Goal: Task Accomplishment & Management: Manage account settings

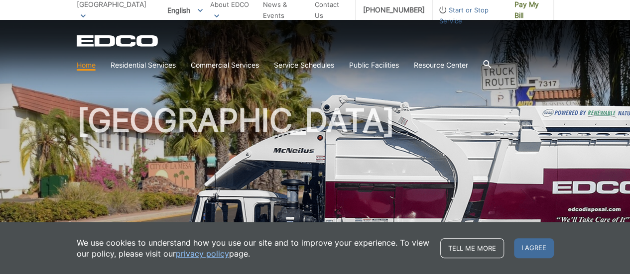
click at [598, 257] on div "We use cookies to understand how you use our site and to improve your experienc…" at bounding box center [315, 249] width 630 height 52
click at [534, 245] on span "I agree" at bounding box center [534, 249] width 40 height 20
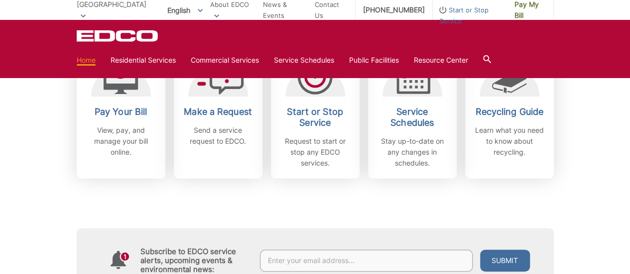
scroll to position [325, 0]
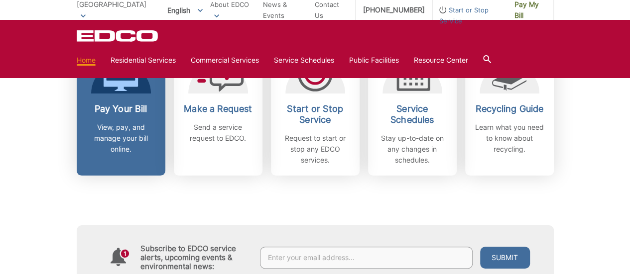
click at [131, 122] on p "View, pay, and manage your bill online." at bounding box center [121, 138] width 74 height 33
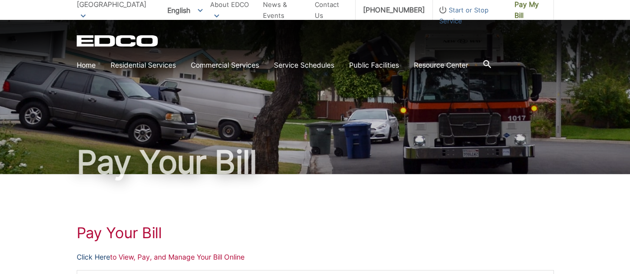
click at [89, 257] on link "Click Here" at bounding box center [93, 257] width 33 height 11
